Goal: Information Seeking & Learning: Learn about a topic

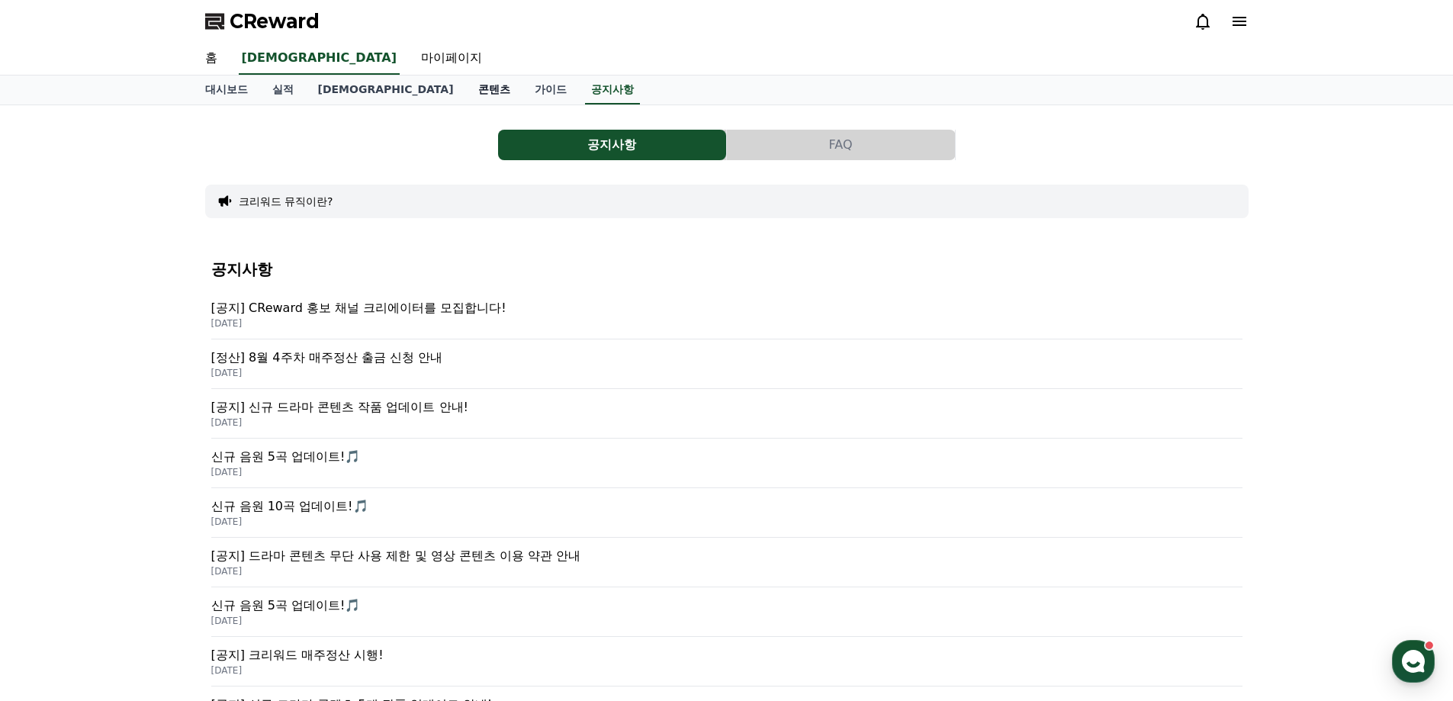
click at [466, 92] on link "콘텐츠" at bounding box center [494, 90] width 56 height 29
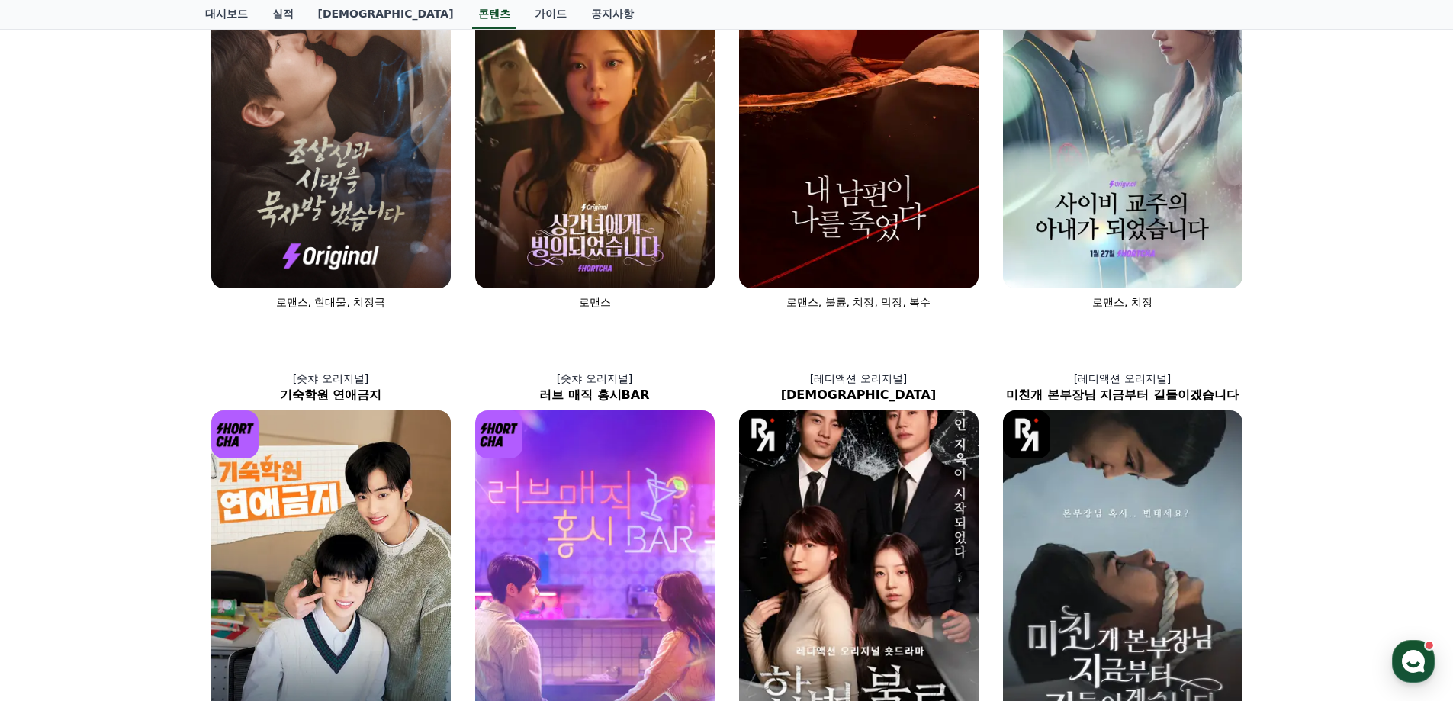
scroll to position [229, 0]
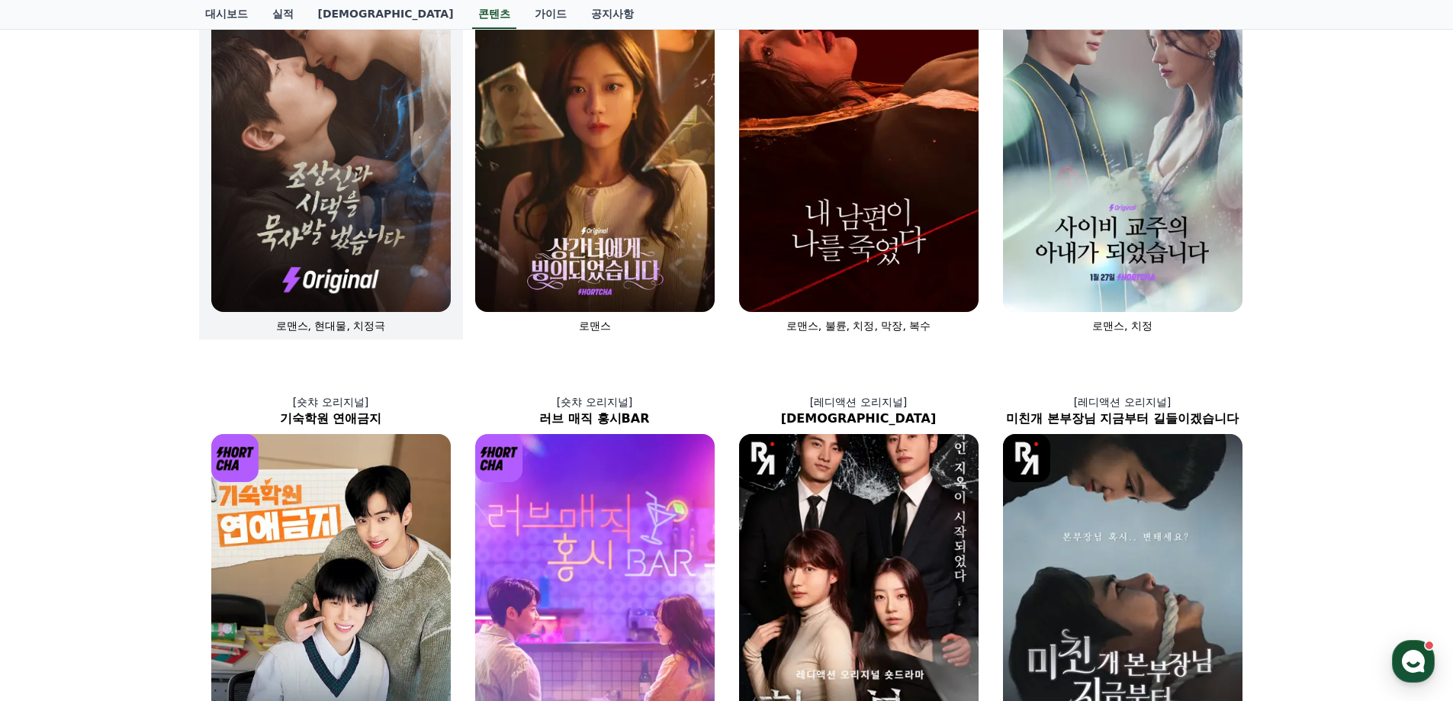
click at [294, 241] on img at bounding box center [331, 132] width 240 height 359
